Goal: Navigation & Orientation: Understand site structure

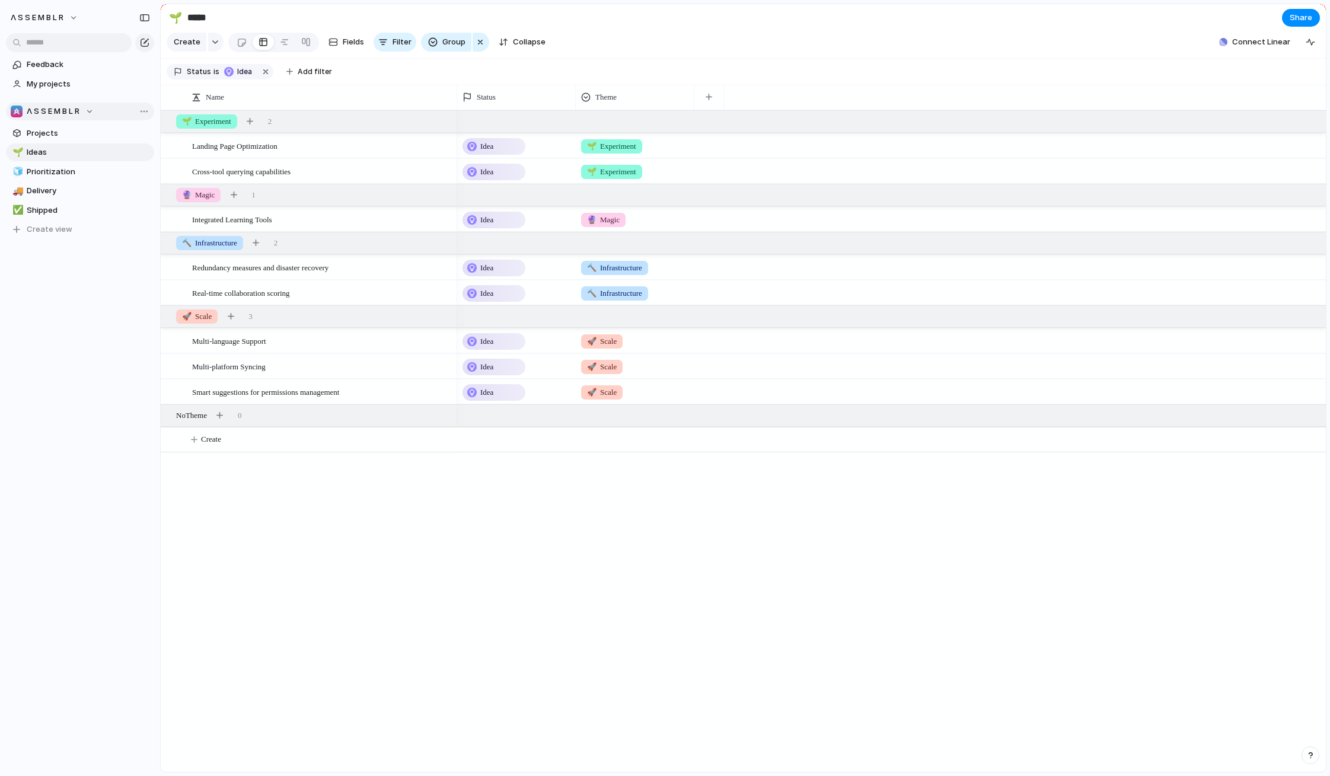
click at [91, 108] on div "Λ S S E M B L R" at bounding box center [52, 112] width 83 height 12
click at [75, 161] on span "Λ S S E M B L R" at bounding box center [63, 160] width 53 height 12
click at [63, 19] on span "Λ S S E M B L R" at bounding box center [37, 18] width 53 height 12
click at [65, 44] on li "Settings" at bounding box center [57, 44] width 98 height 19
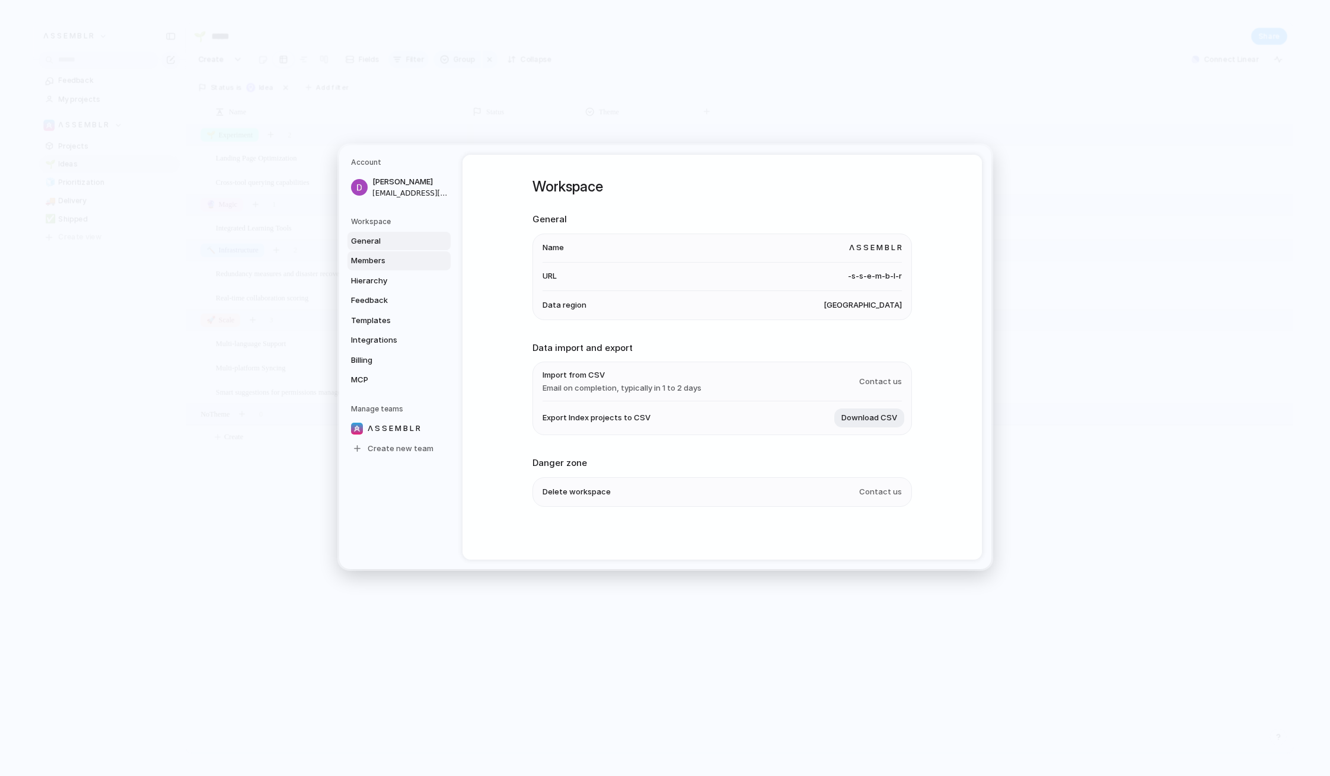
click at [371, 262] on span "Members" at bounding box center [389, 261] width 76 height 12
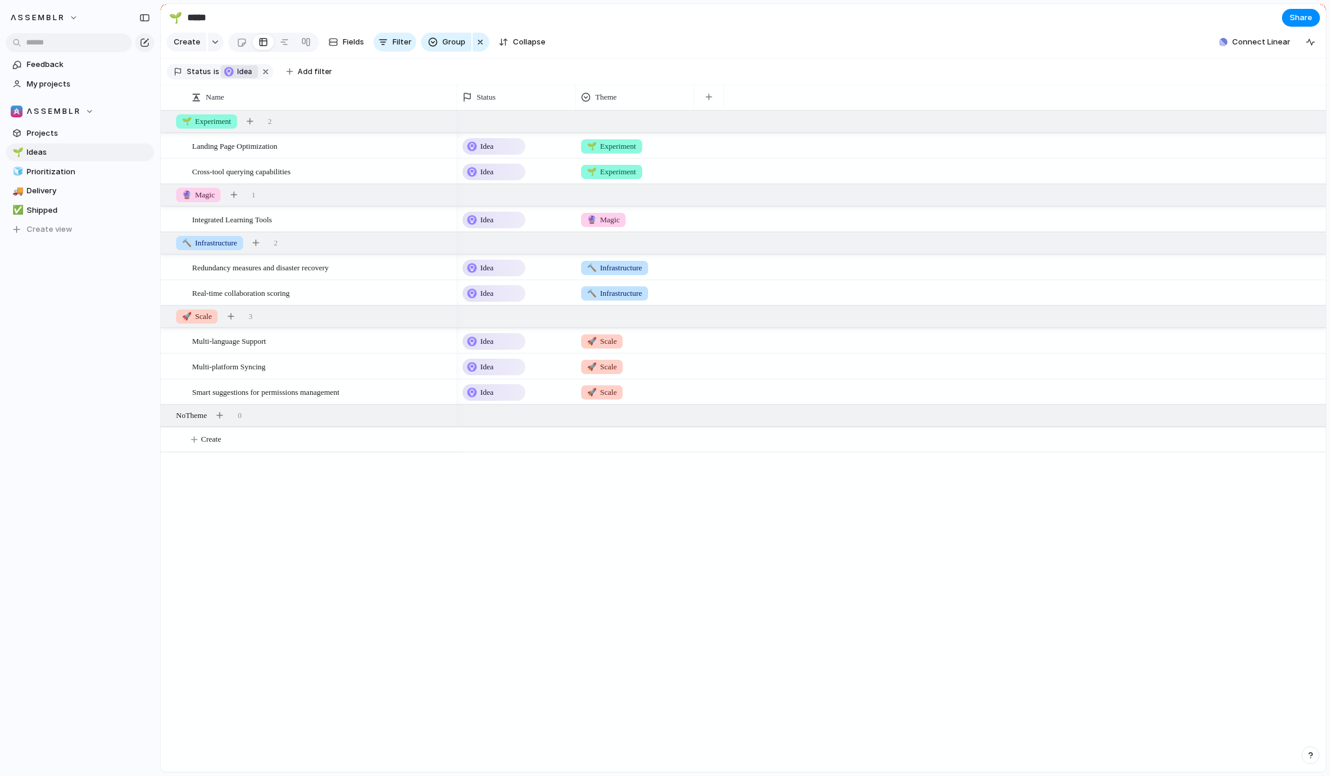
click at [239, 73] on span "Idea" at bounding box center [245, 71] width 17 height 11
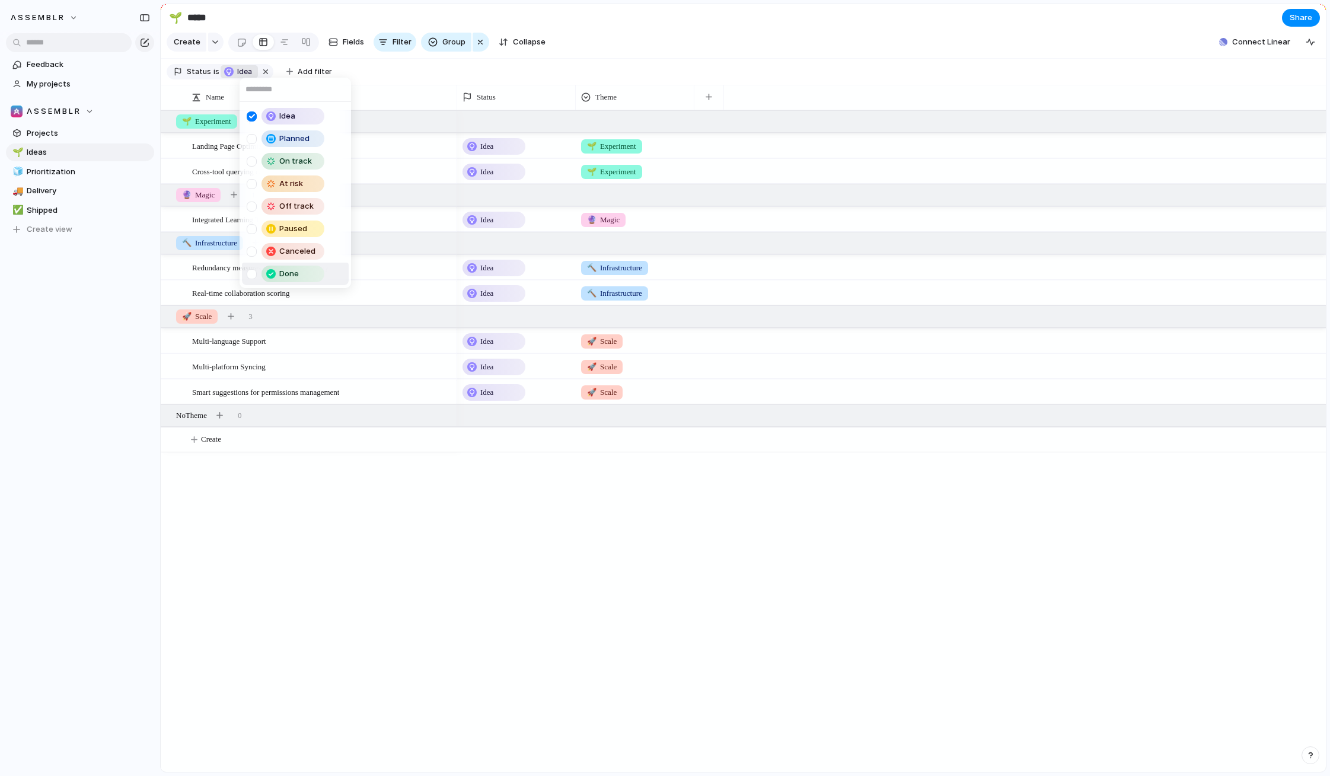
click at [582, 488] on div "Idea Planned On track At risk Off track Paused Canceled Done" at bounding box center [665, 388] width 1330 height 776
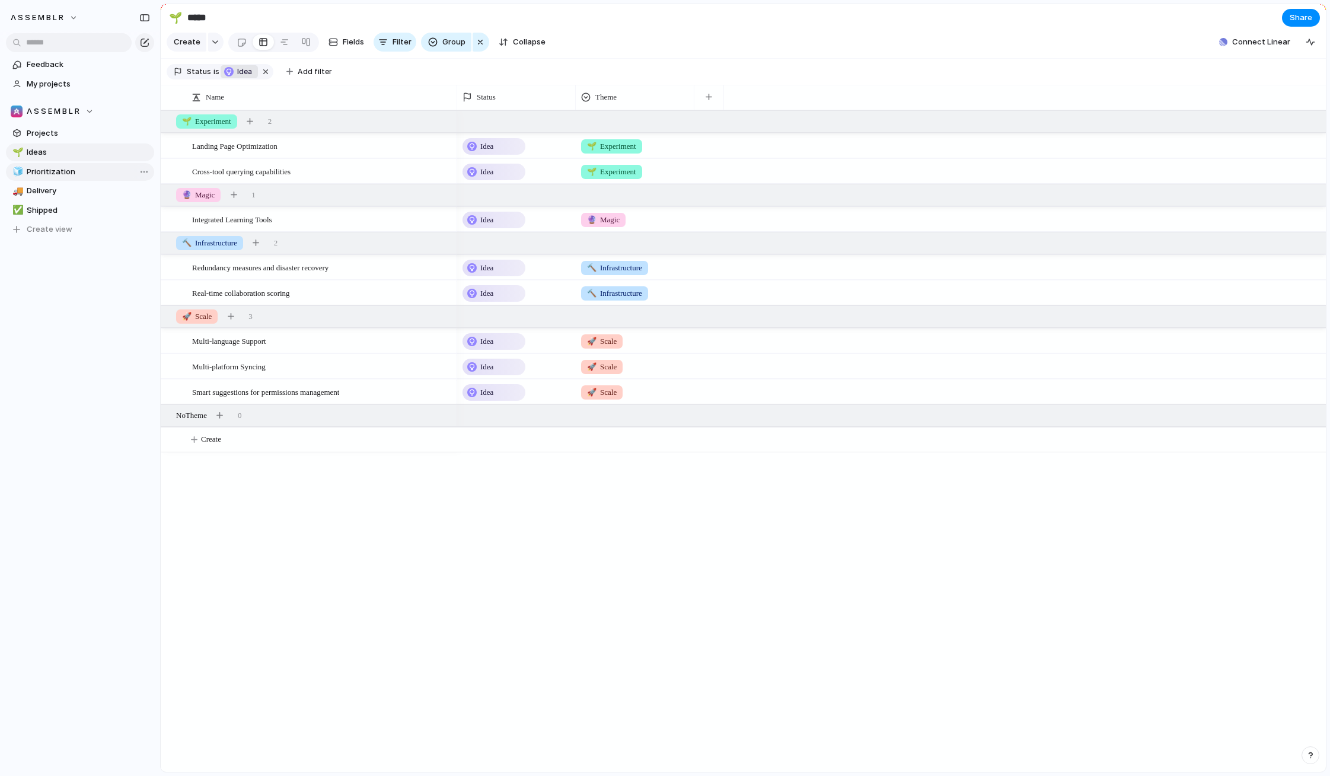
click at [65, 168] on span "Prioritization" at bounding box center [88, 172] width 123 height 12
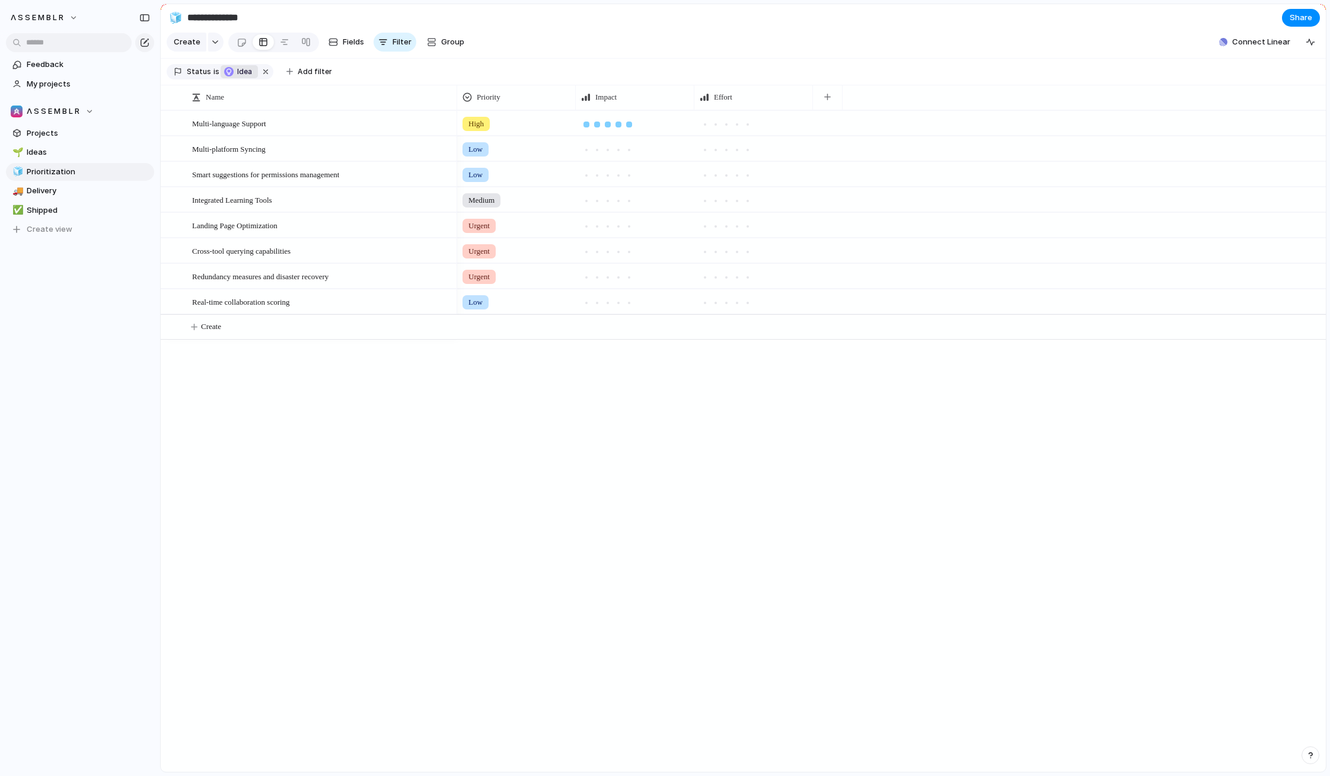
click at [630, 123] on div at bounding box center [629, 125] width 6 height 6
click at [717, 125] on div at bounding box center [716, 125] width 6 height 6
click at [630, 148] on div at bounding box center [629, 150] width 6 height 6
click at [717, 151] on div at bounding box center [716, 150] width 6 height 6
click at [596, 177] on div at bounding box center [597, 175] width 6 height 6
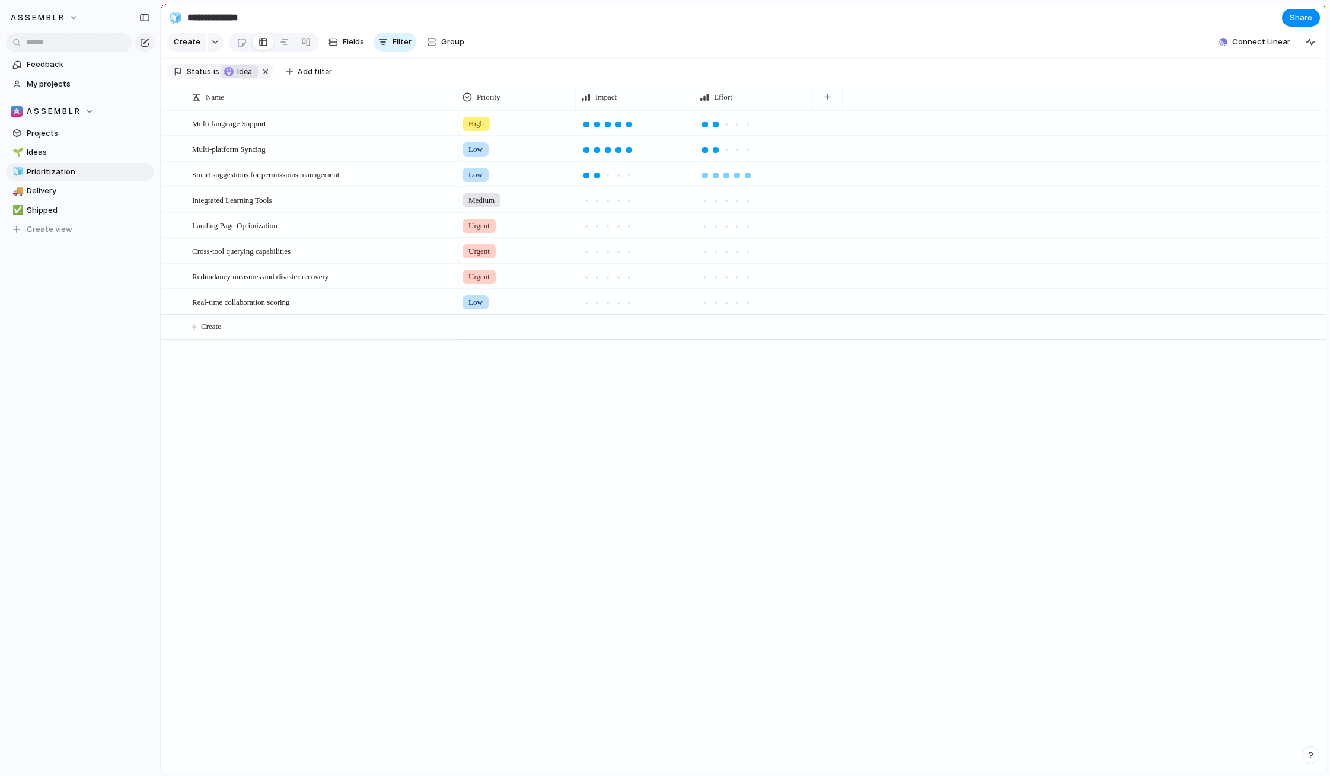
click at [749, 175] on div at bounding box center [748, 175] width 6 height 6
click at [736, 372] on div "High Low Low Medium Urgent Urgent Urgent Low" at bounding box center [891, 441] width 868 height 662
click at [445, 199] on div at bounding box center [442, 200] width 20 height 15
click at [628, 200] on div at bounding box center [629, 201] width 6 height 6
click at [711, 200] on div at bounding box center [715, 201] width 11 height 11
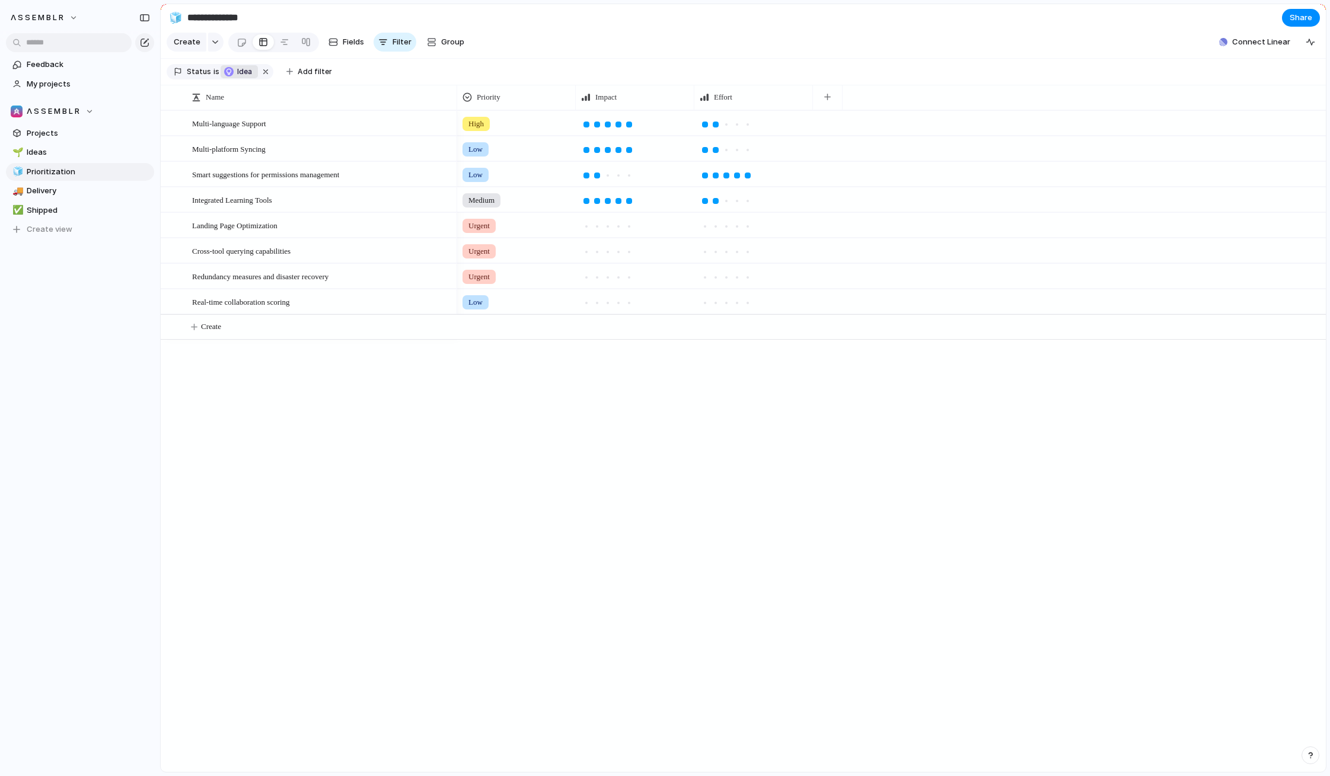
click at [638, 380] on div "High Low Low Medium Urgent Urgent Urgent Low" at bounding box center [891, 441] width 868 height 662
click at [37, 149] on span "Ideas" at bounding box center [88, 152] width 123 height 12
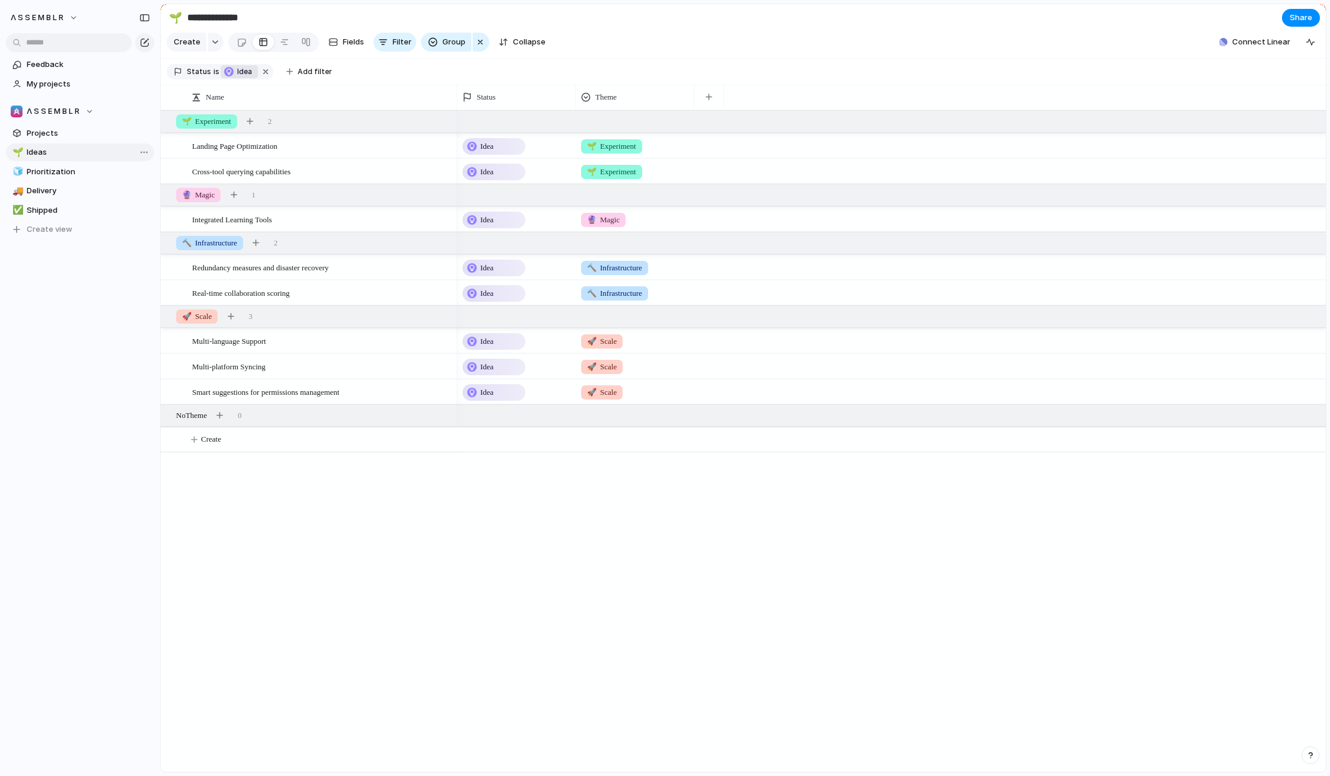
type input "*****"
click at [282, 43] on div at bounding box center [284, 42] width 9 height 19
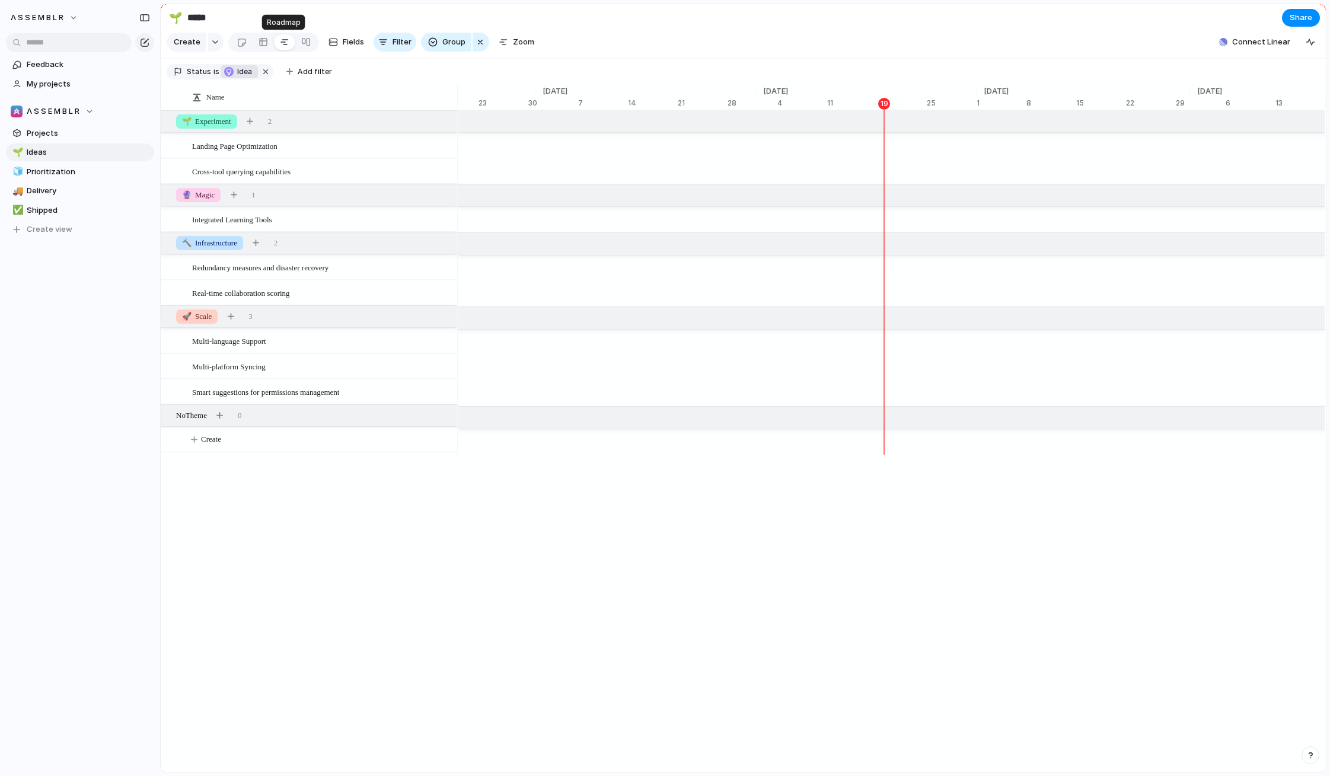
scroll to position [0, 7498]
click at [261, 42] on div at bounding box center [262, 42] width 9 height 19
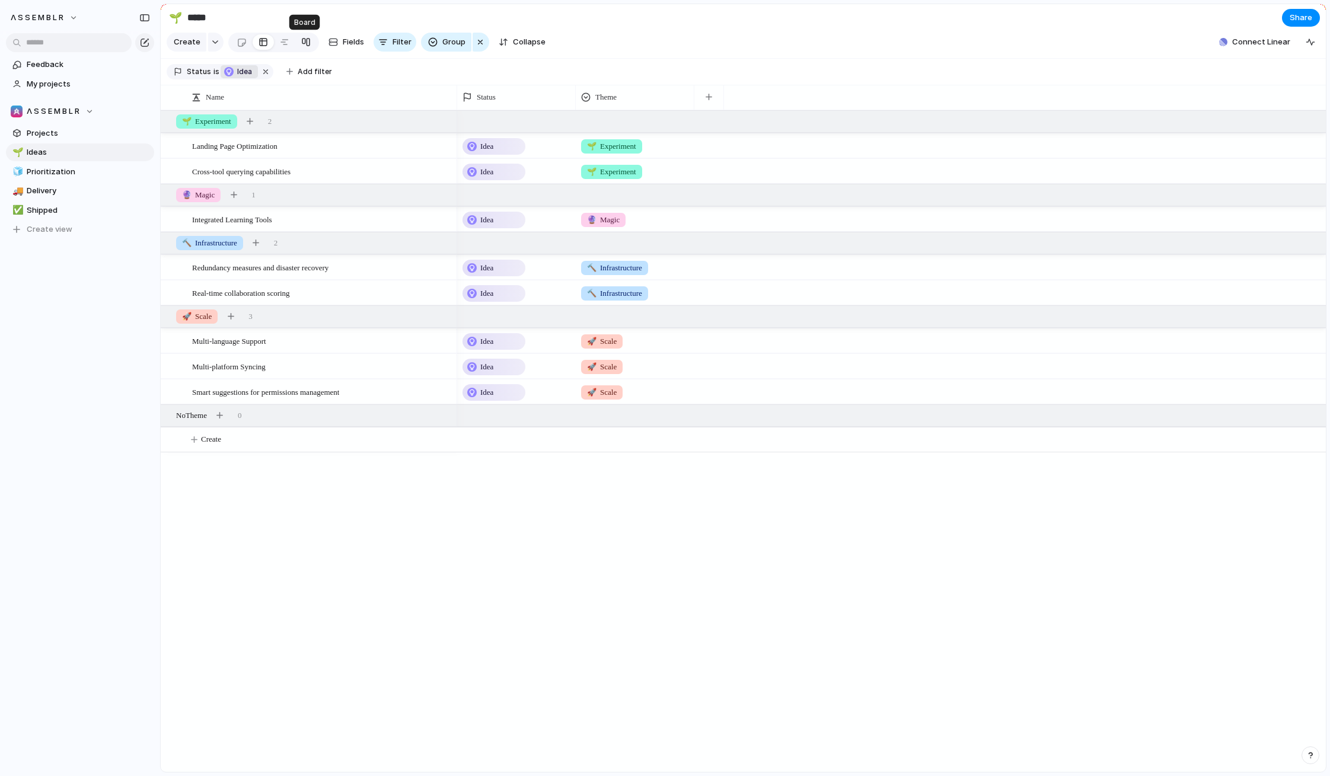
click at [302, 44] on div at bounding box center [305, 42] width 9 height 19
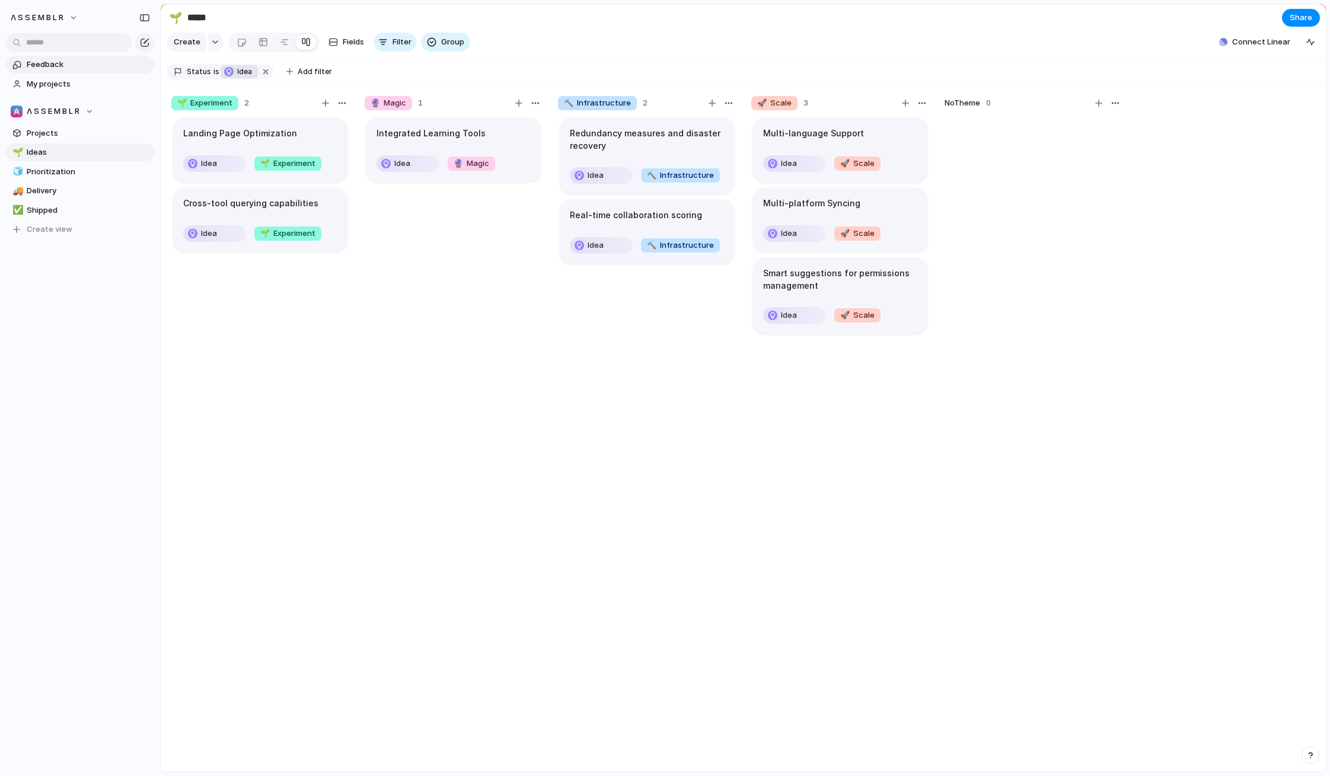
click at [63, 67] on span "Feedback" at bounding box center [88, 65] width 123 height 12
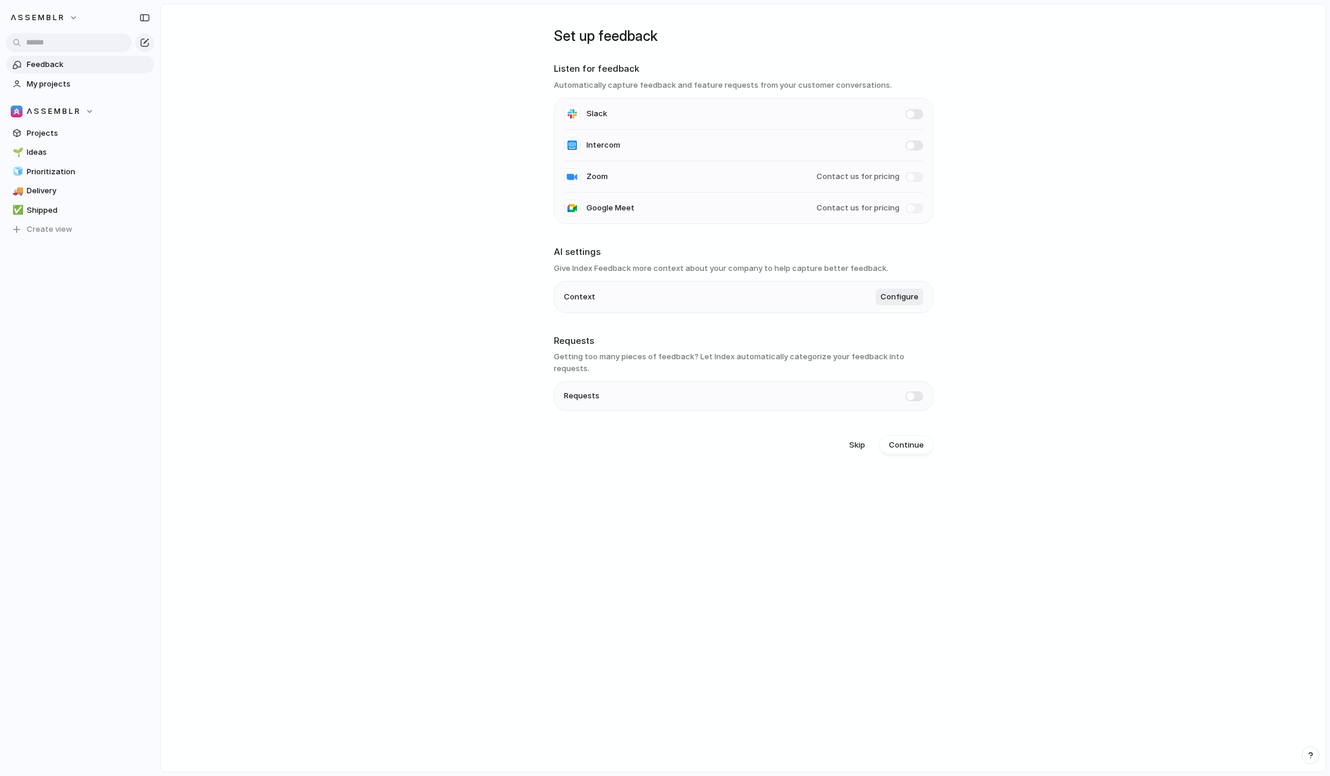
click at [916, 391] on span at bounding box center [914, 396] width 18 height 10
click at [74, 80] on span "Requests" at bounding box center [88, 84] width 123 height 12
click at [84, 65] on span "Feedback" at bounding box center [88, 65] width 123 height 12
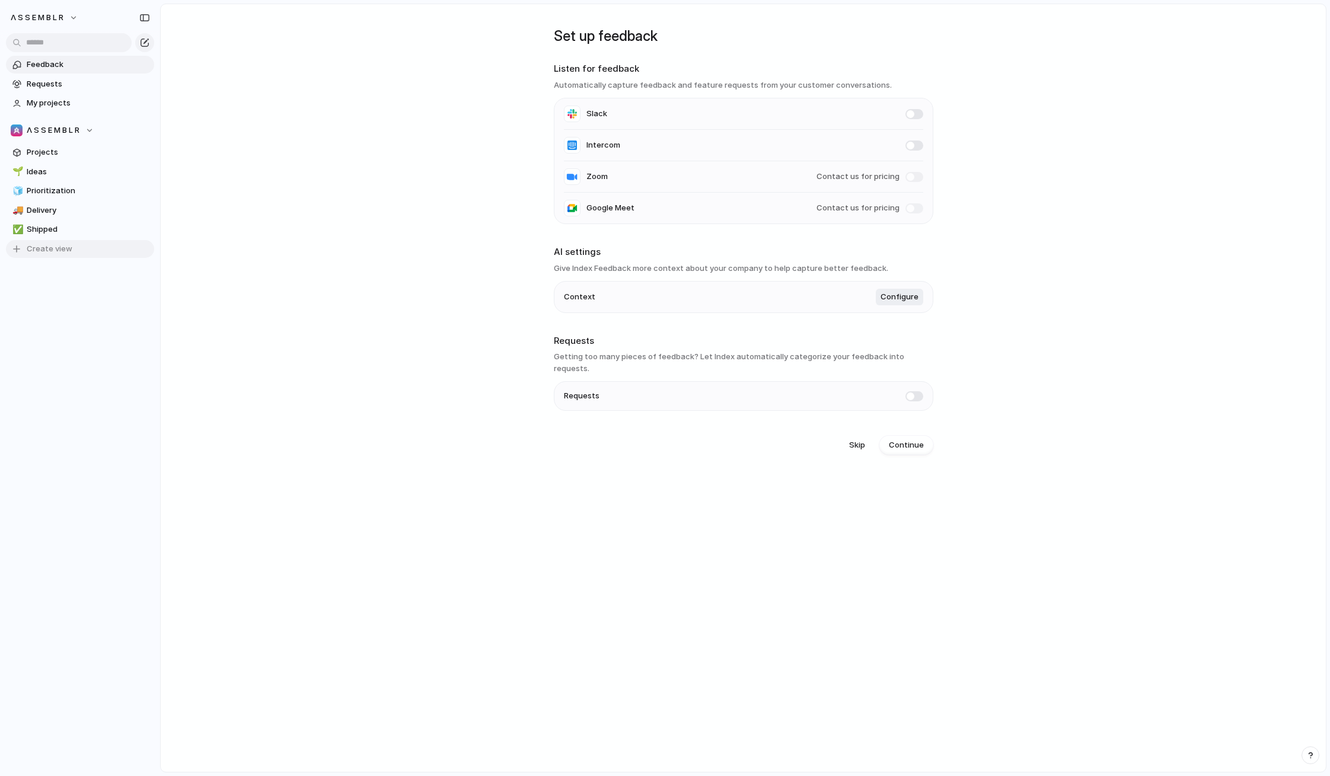
click at [66, 250] on span "Create view" at bounding box center [50, 249] width 46 height 12
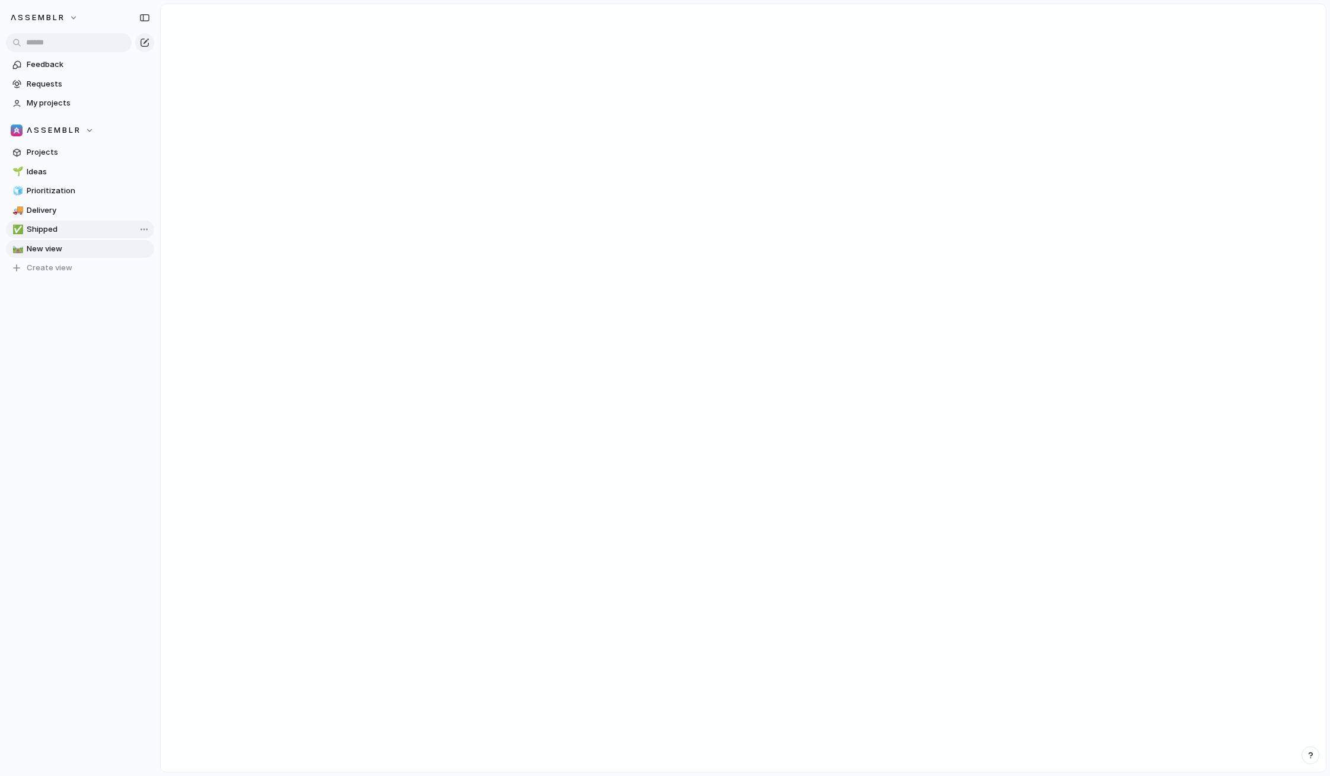
click at [60, 226] on span "Shipped" at bounding box center [88, 229] width 123 height 12
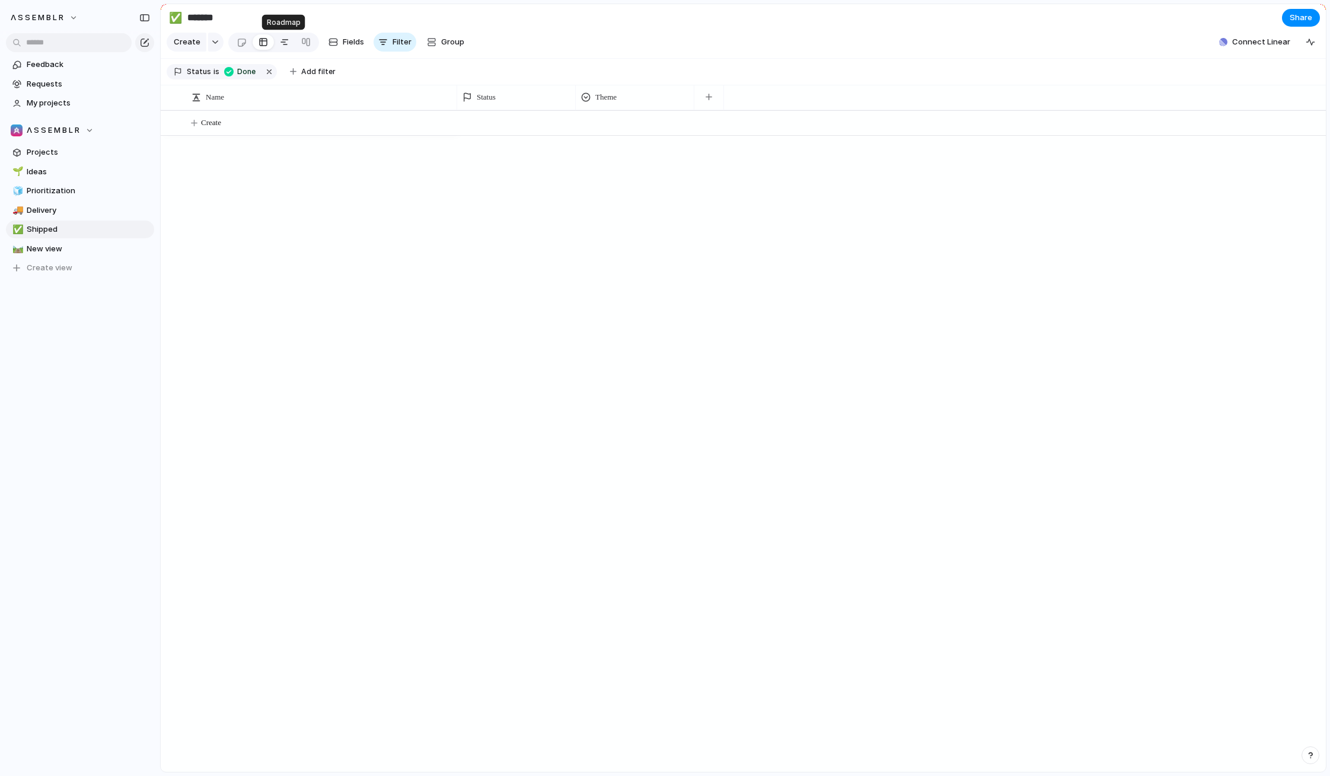
click at [280, 40] on div at bounding box center [284, 42] width 9 height 19
click at [298, 40] on link at bounding box center [305, 42] width 21 height 19
